Goal: Check status: Check status

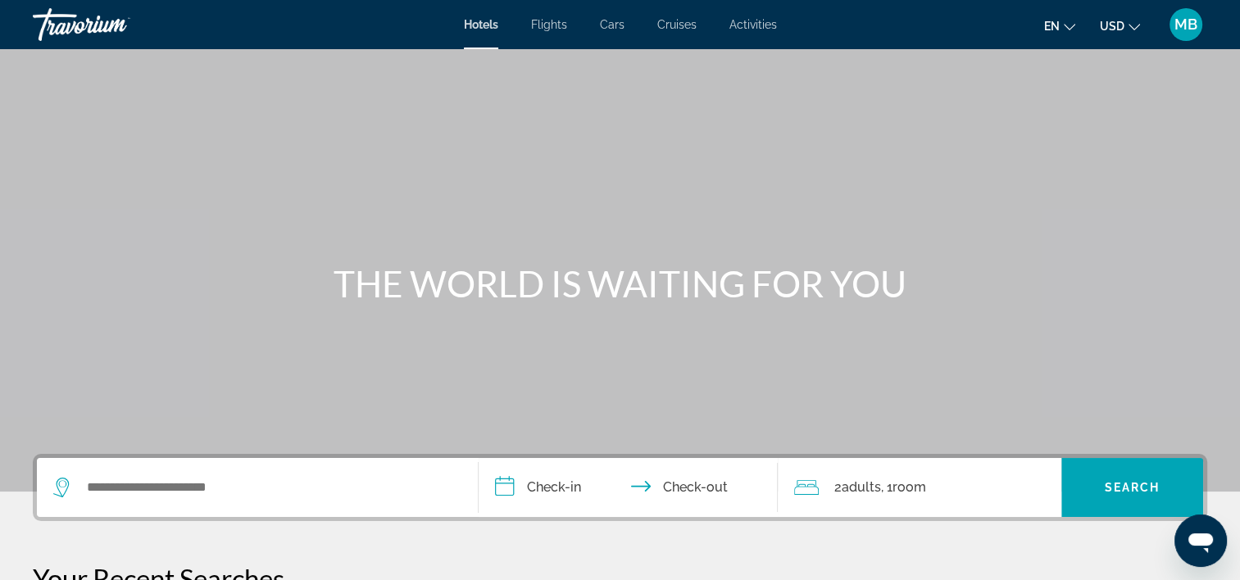
click at [1194, 29] on span "MB" at bounding box center [1185, 24] width 23 height 16
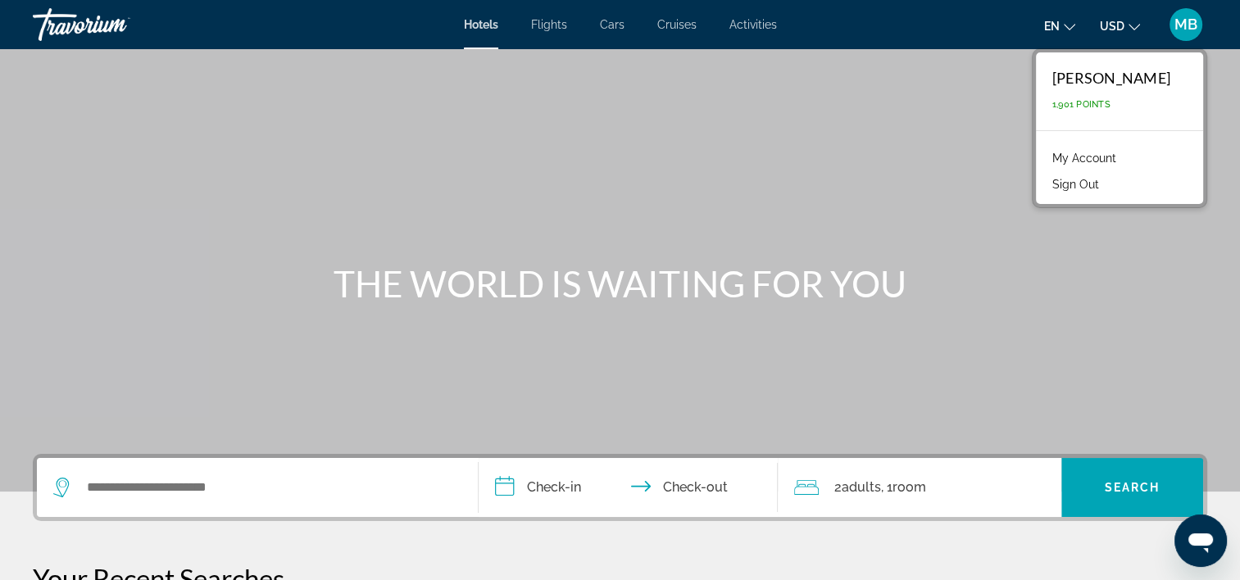
click at [1095, 157] on link "My Account" at bounding box center [1084, 157] width 80 height 21
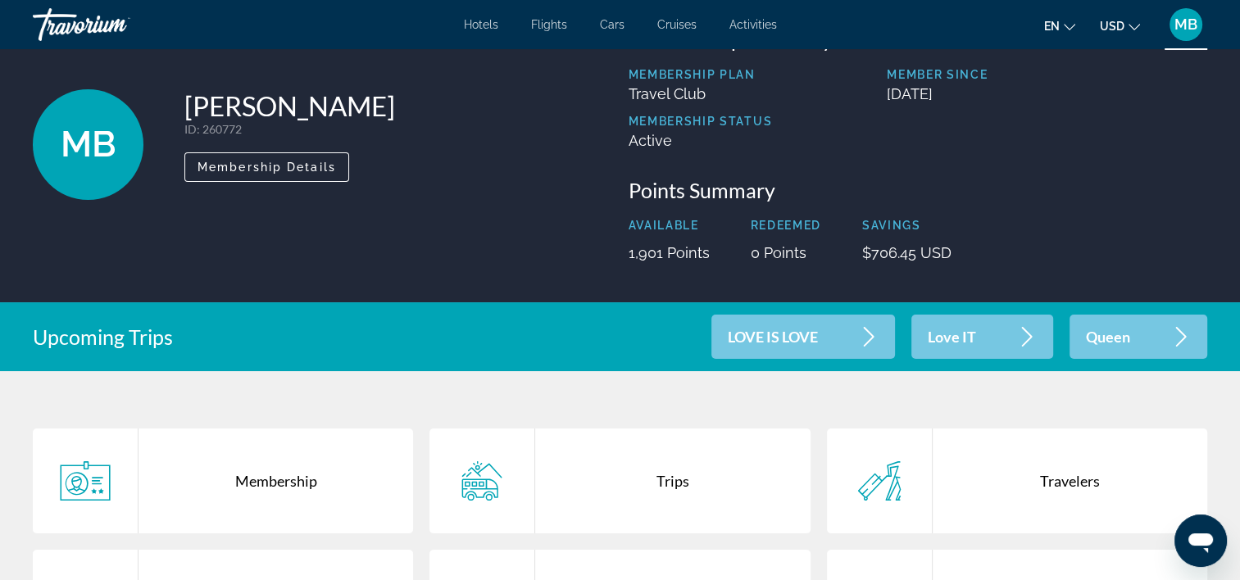
scroll to position [246, 0]
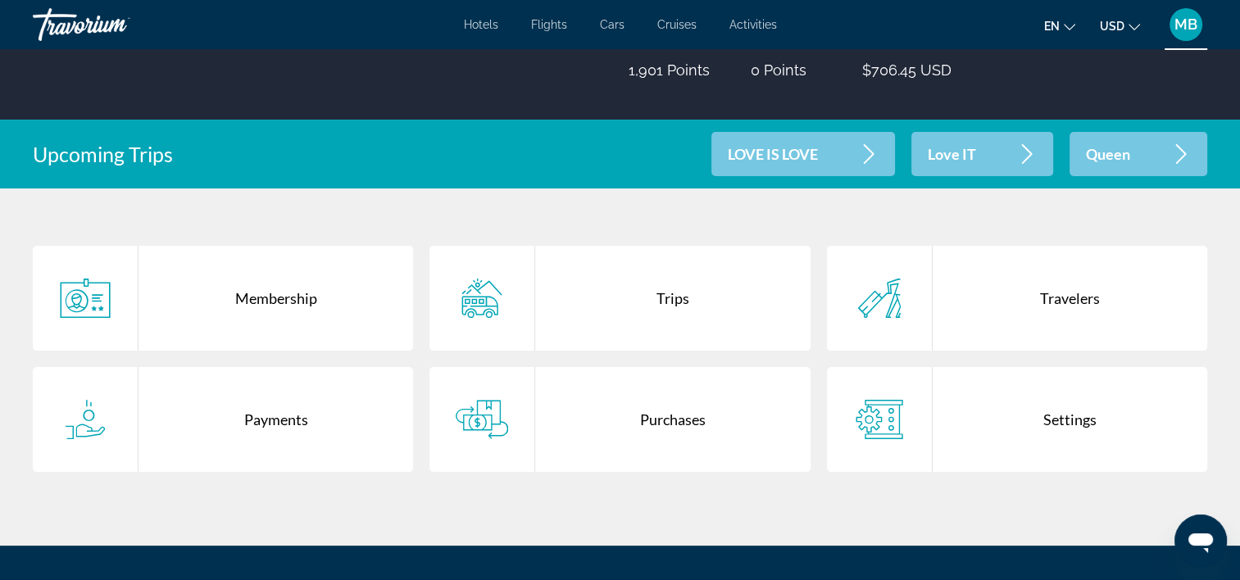
click at [615, 422] on div "Purchases" at bounding box center [672, 419] width 274 height 105
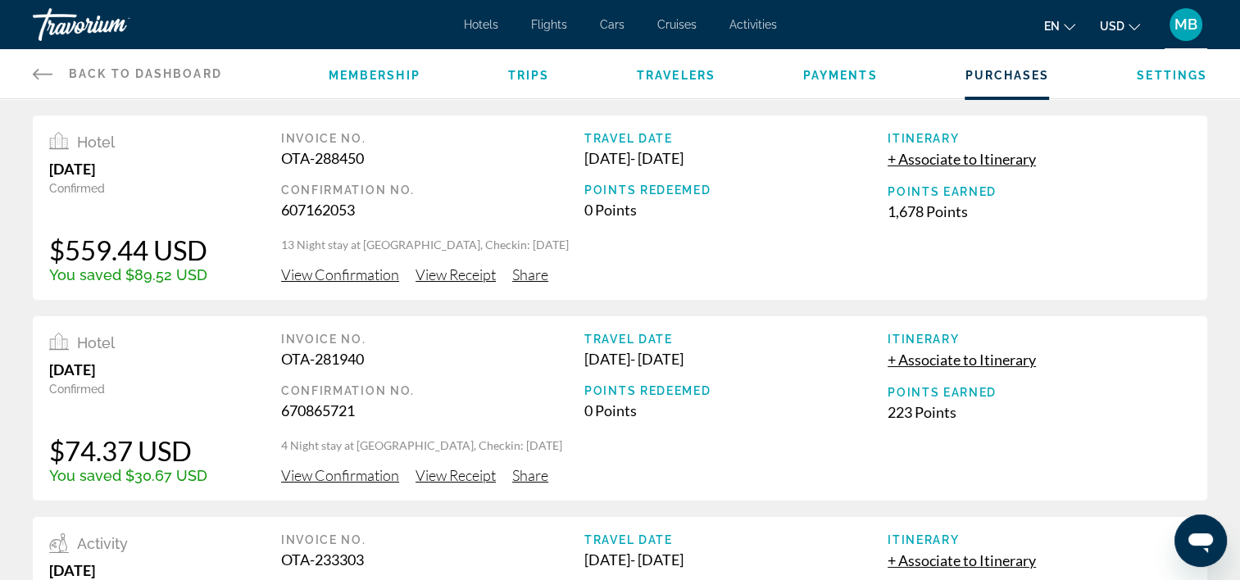
click at [302, 272] on span "View Confirmation" at bounding box center [340, 274] width 118 height 18
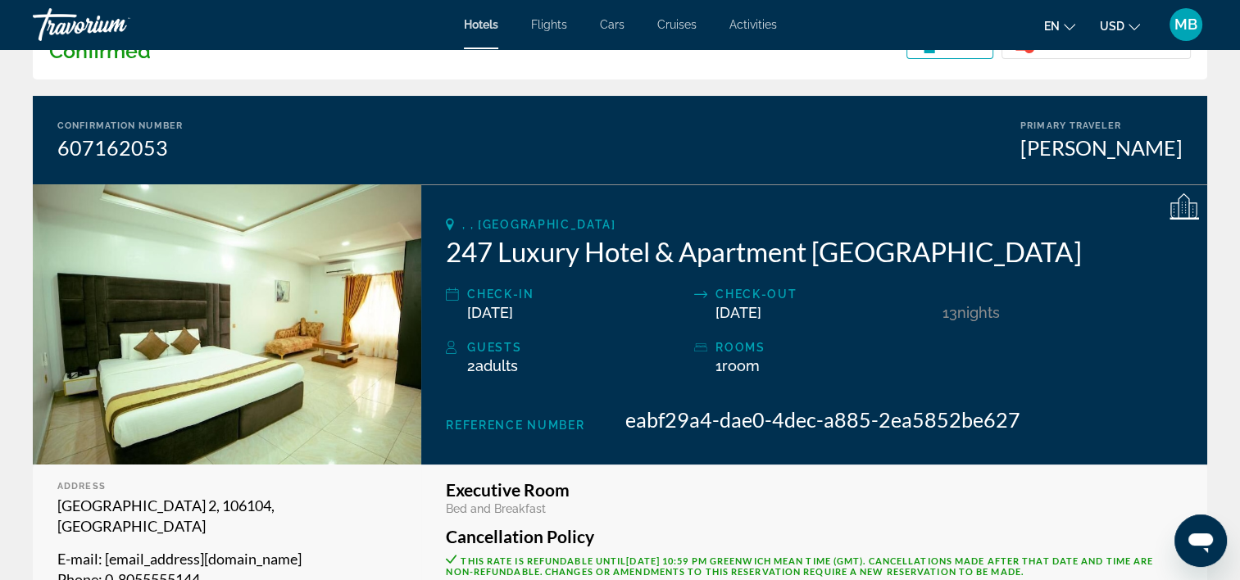
scroll to position [82, 0]
